Goal: Transaction & Acquisition: Purchase product/service

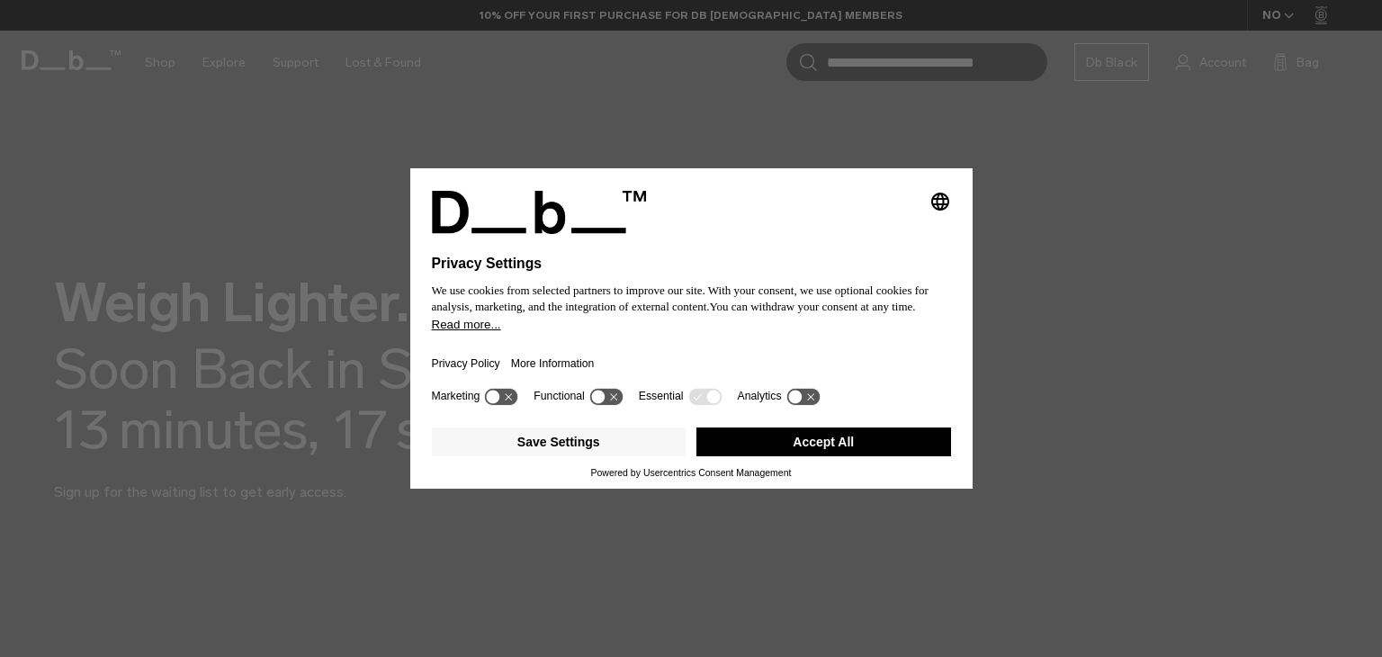
click at [856, 443] on button "Accept All" at bounding box center [823, 441] width 255 height 29
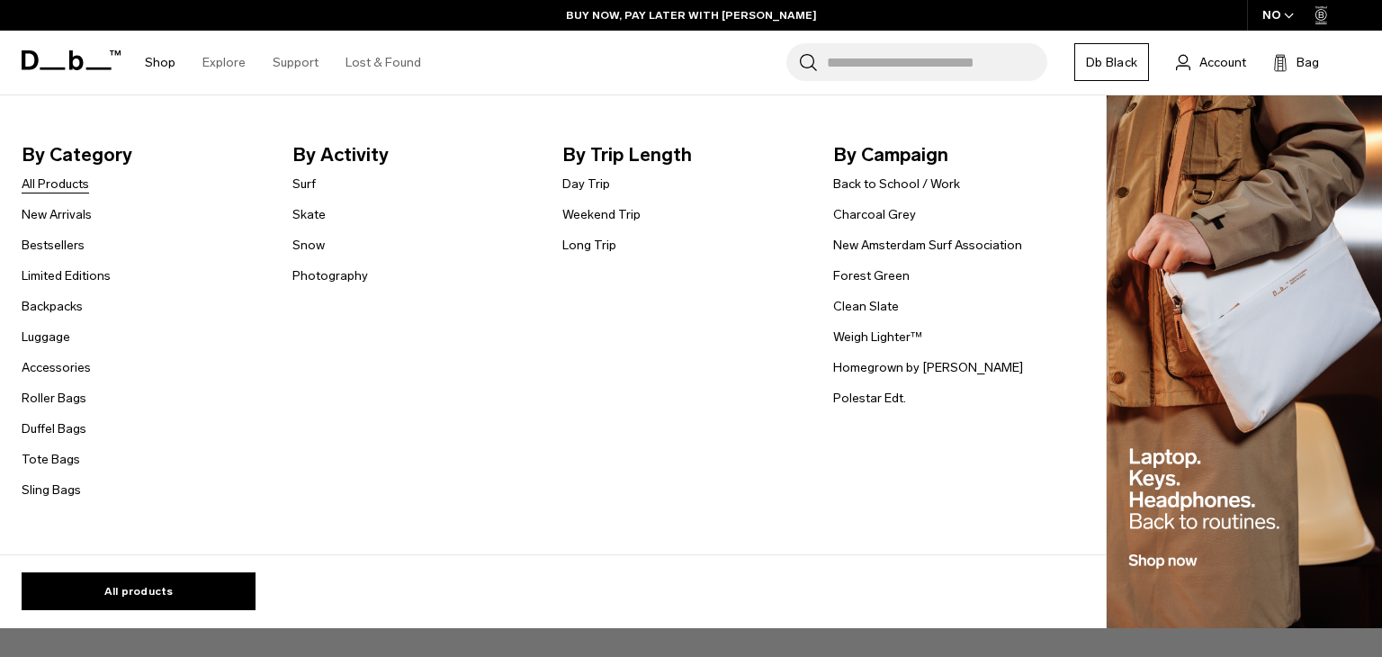
click at [58, 184] on link "All Products" at bounding box center [55, 184] width 67 height 19
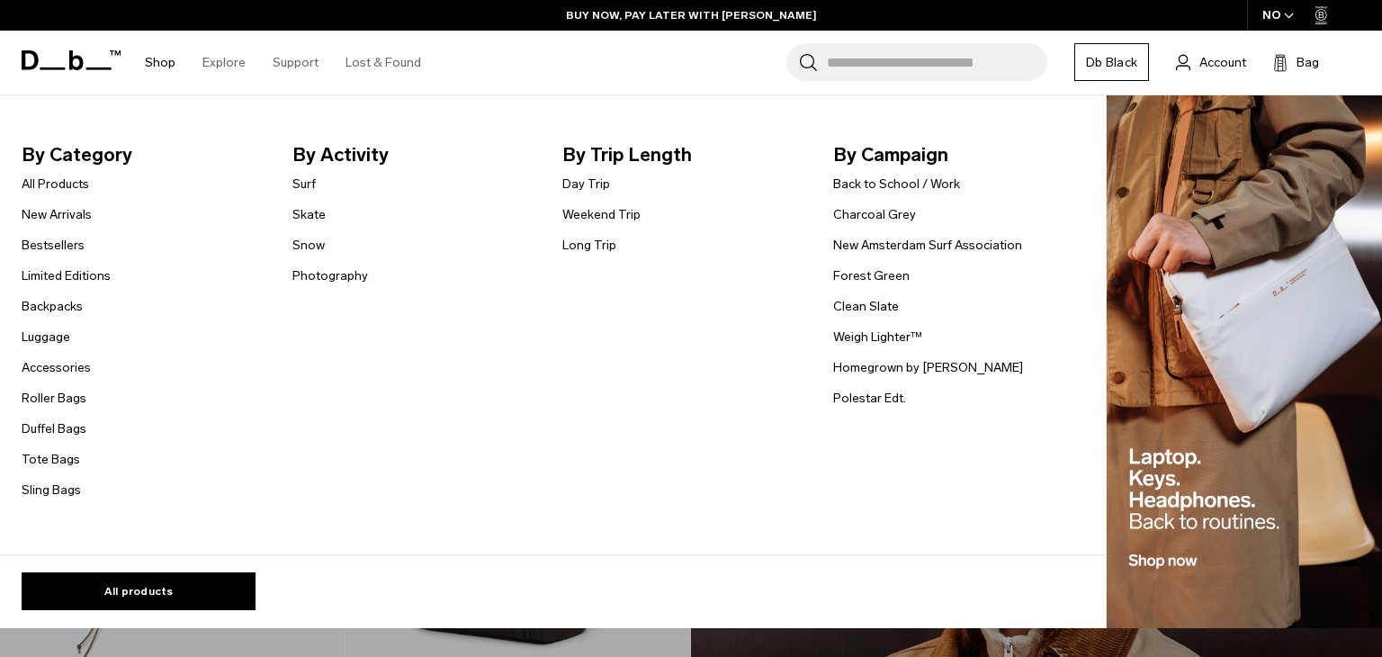
scroll to position [1720, 0]
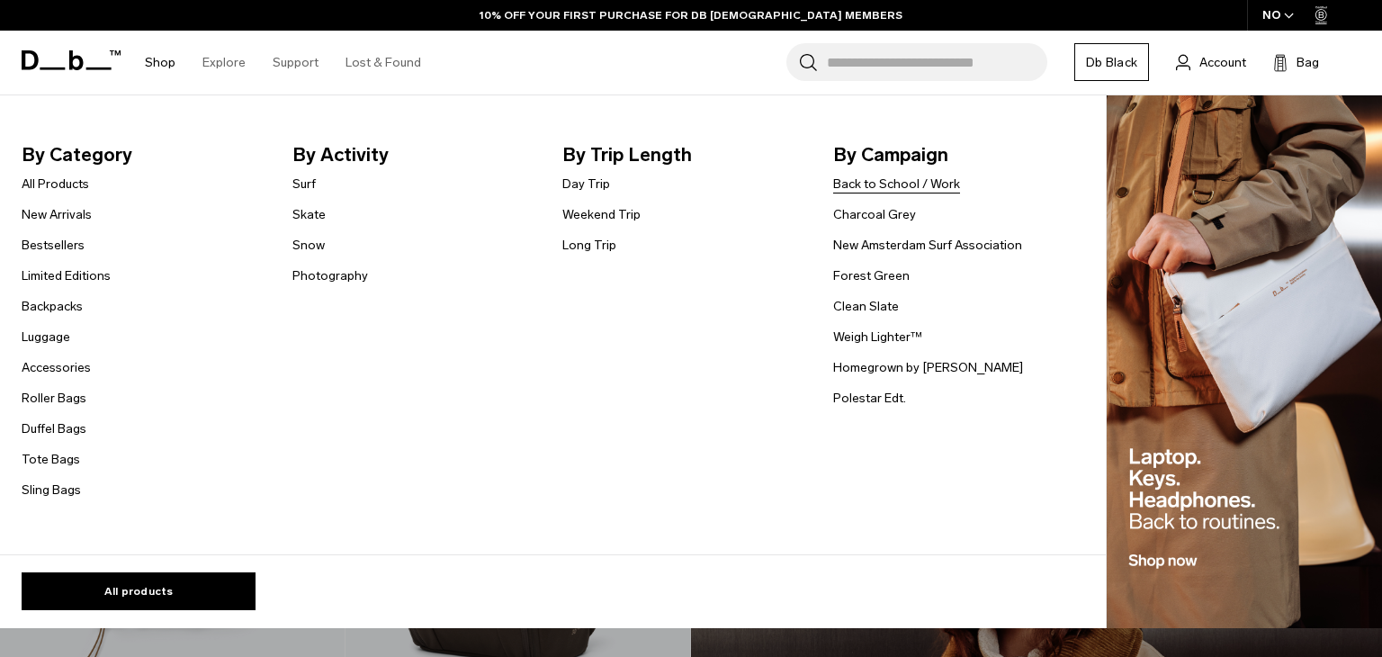
click at [852, 184] on link "Back to School / Work" at bounding box center [896, 184] width 127 height 19
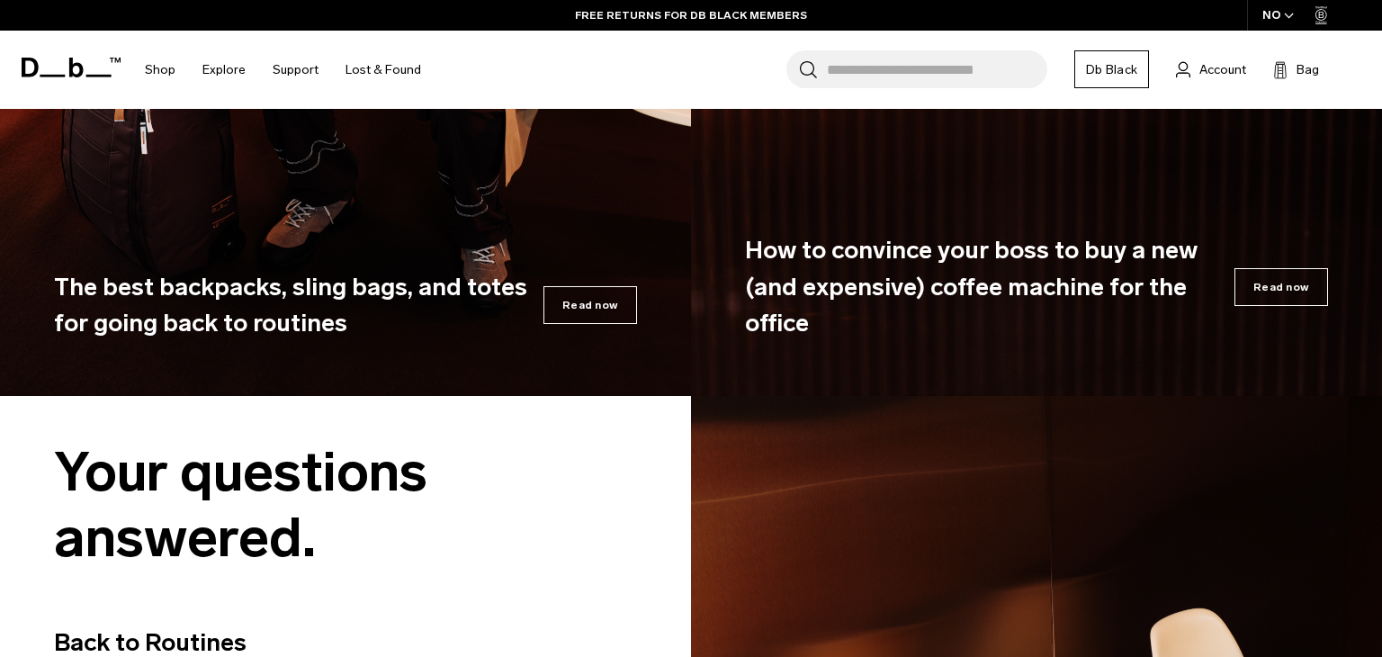
scroll to position [7845, 0]
